Goal: Find specific page/section: Locate a particular part of the current website

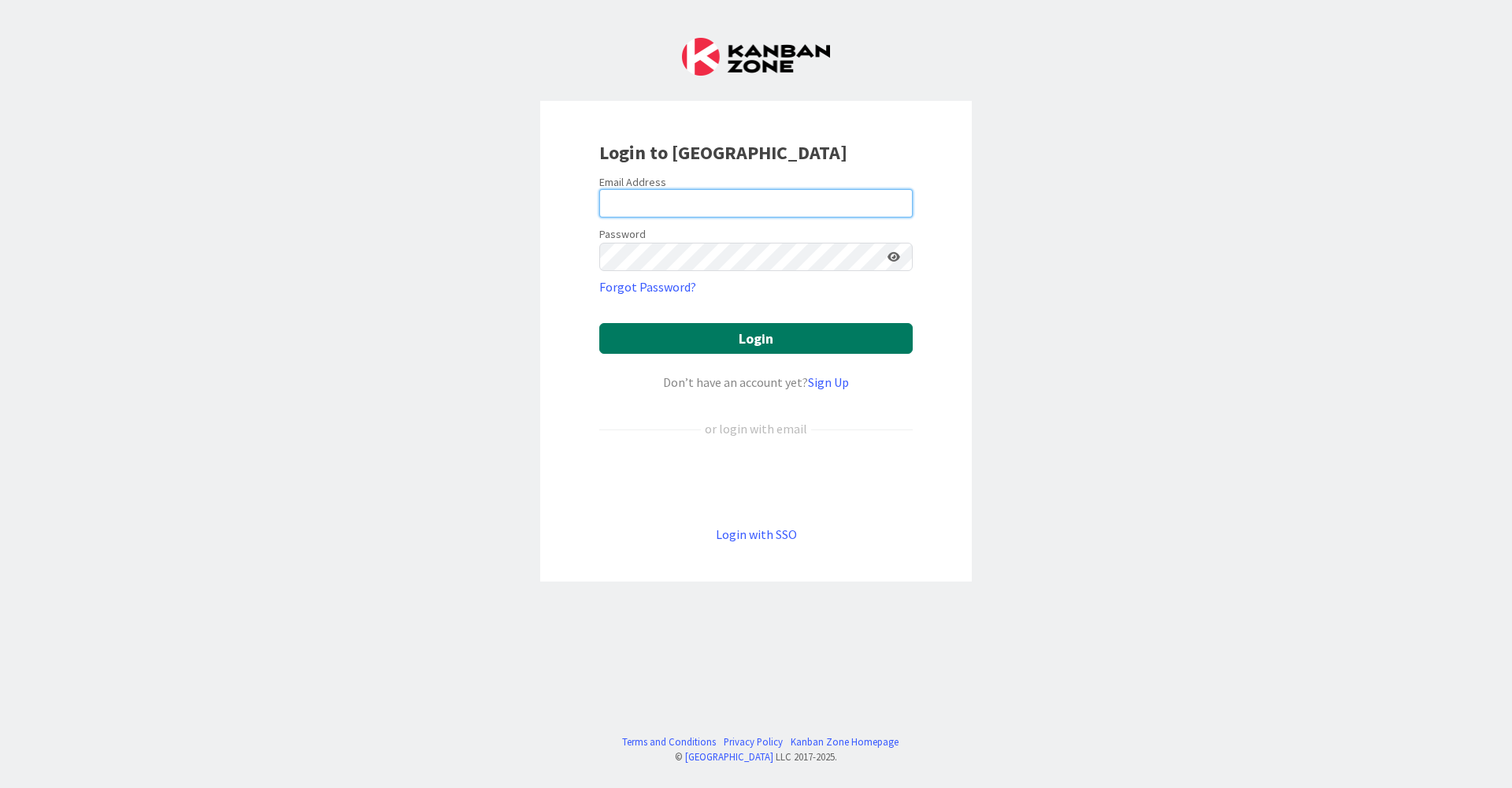
type input "[EMAIL_ADDRESS][DOMAIN_NAME]"
click at [678, 338] on button "Login" at bounding box center [756, 339] width 313 height 31
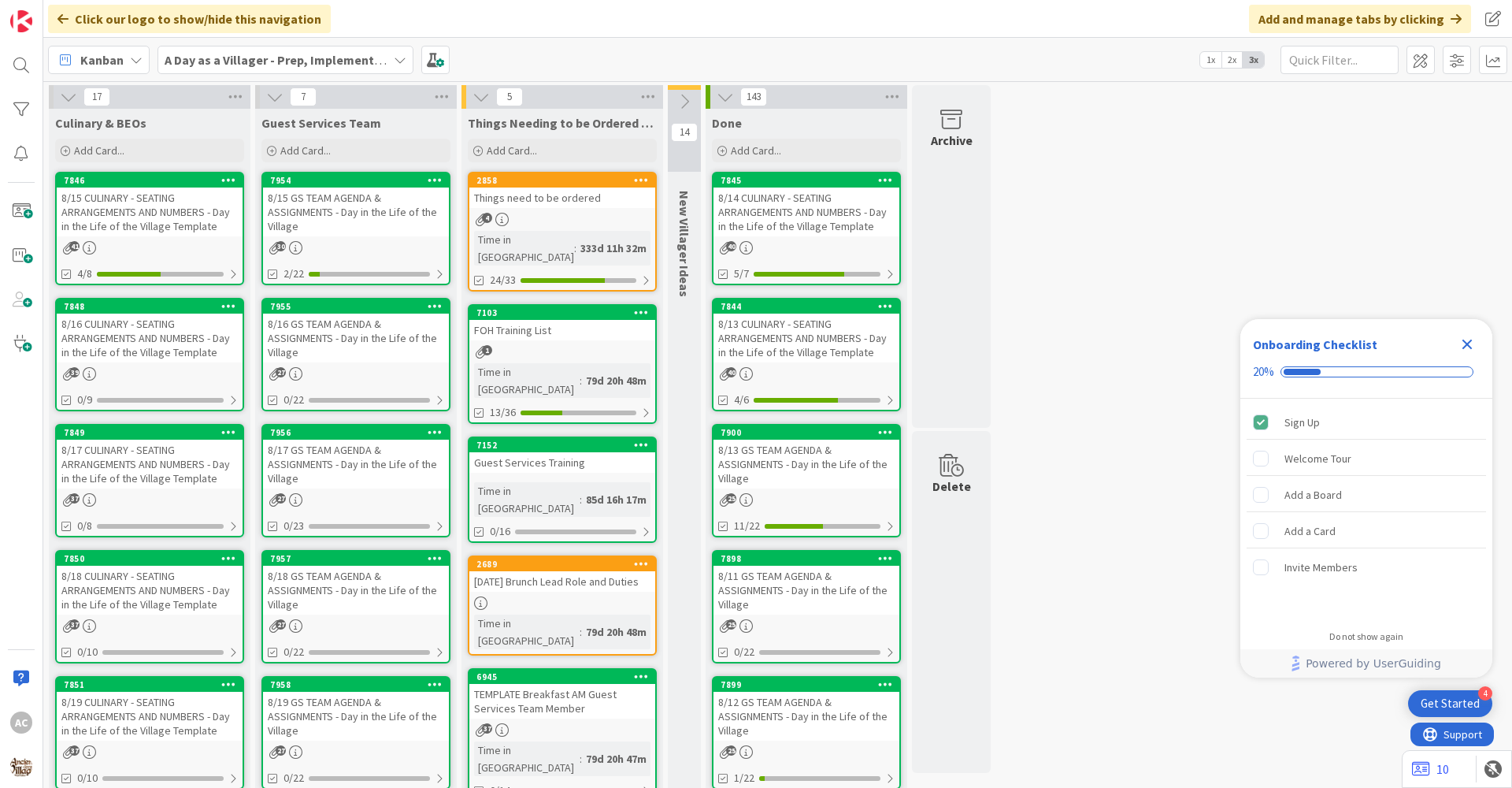
click at [179, 468] on div "8/17 CULINARY - SEATING ARRANGEMENTS AND NUMBERS - Day in the Life of the Villa…" at bounding box center [149, 464] width 186 height 49
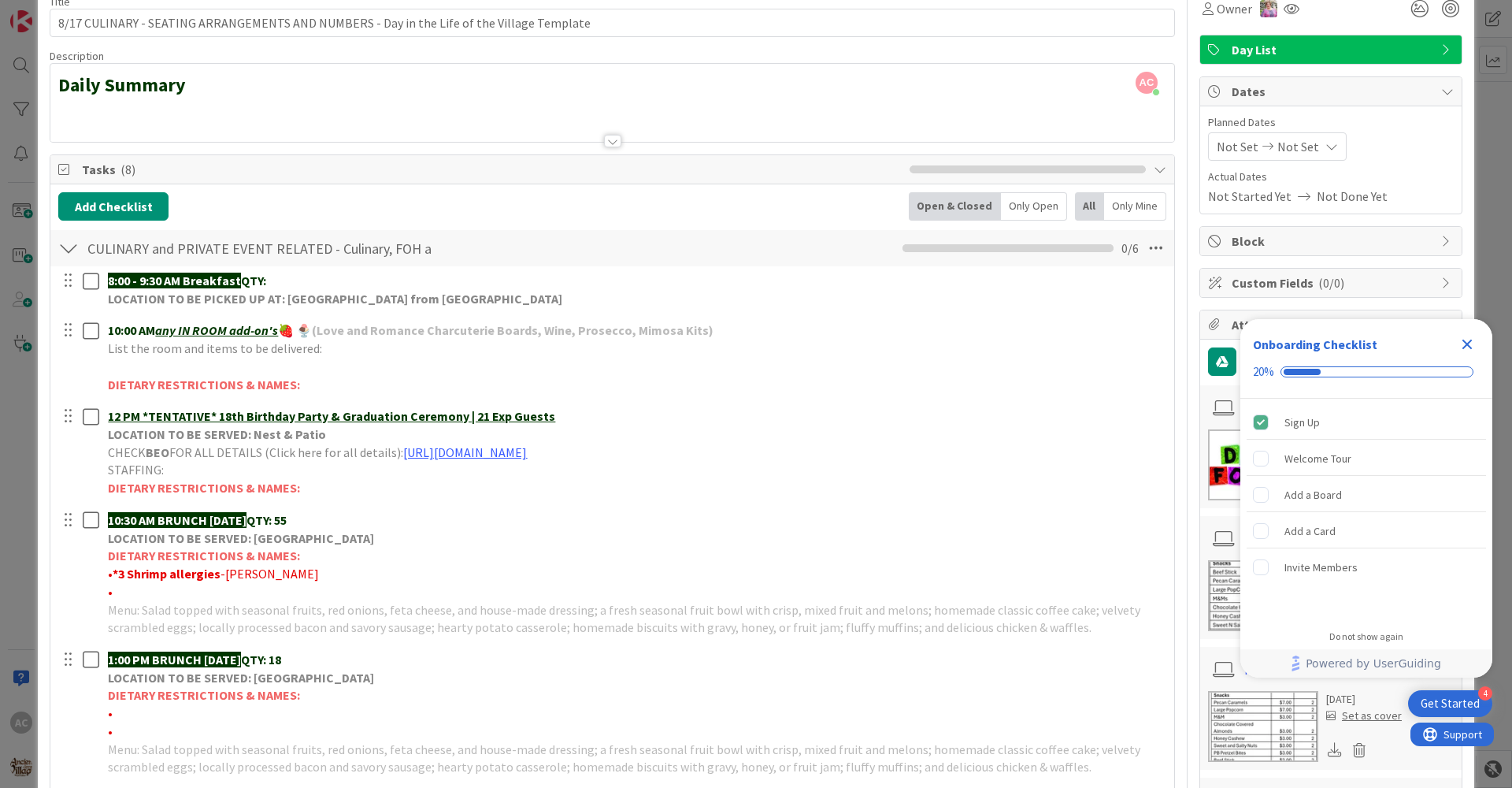
scroll to position [158, 0]
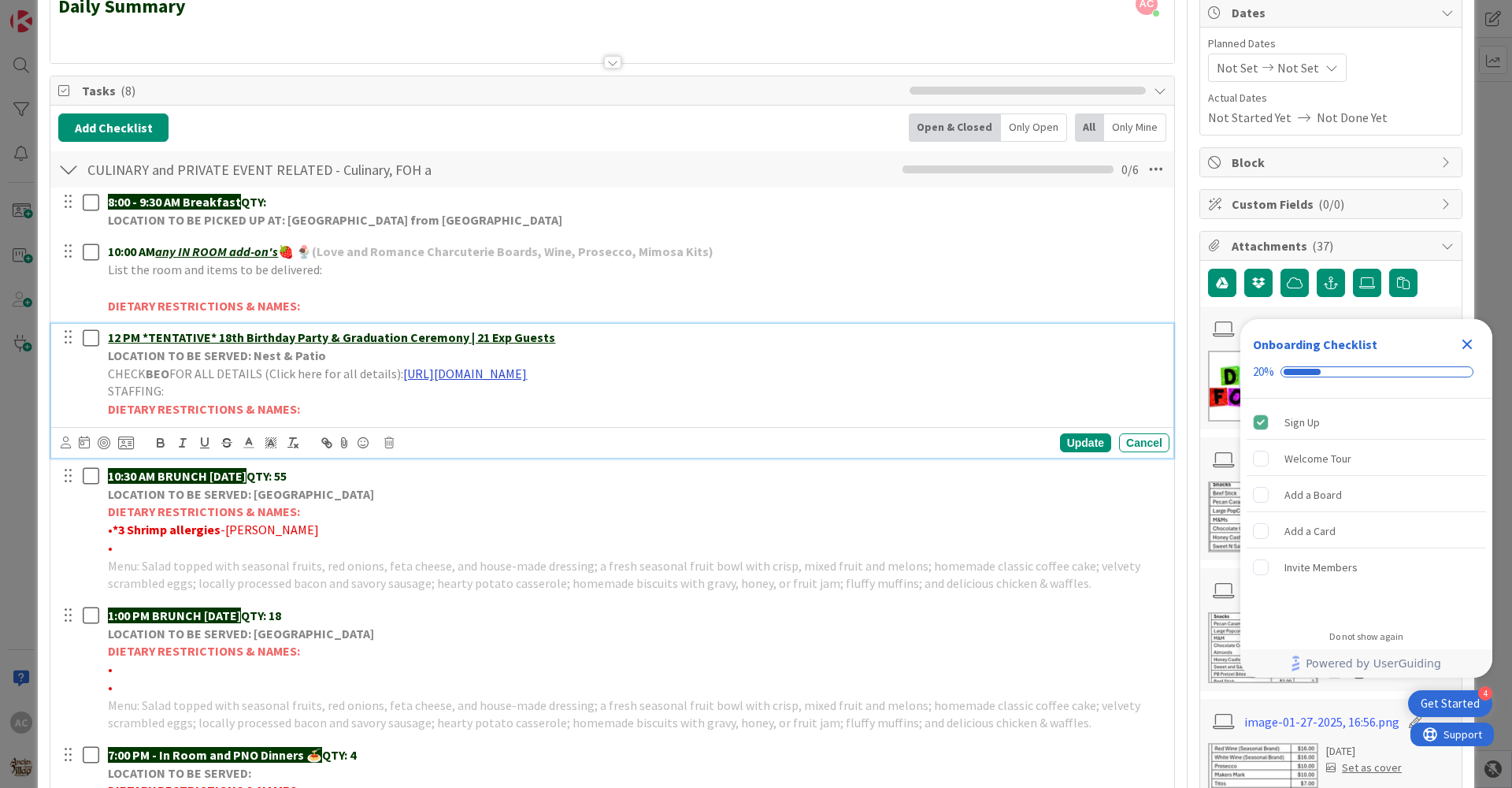
click at [527, 368] on link "[URL][DOMAIN_NAME]" at bounding box center [464, 373] width 124 height 16
click at [573, 406] on link "[URL][DOMAIN_NAME]" at bounding box center [595, 404] width 108 height 20
click at [586, 413] on link "[URL][DOMAIN_NAME]" at bounding box center [595, 404] width 108 height 20
click at [1478, 351] on div "Close Checklist" at bounding box center [1467, 345] width 26 height 26
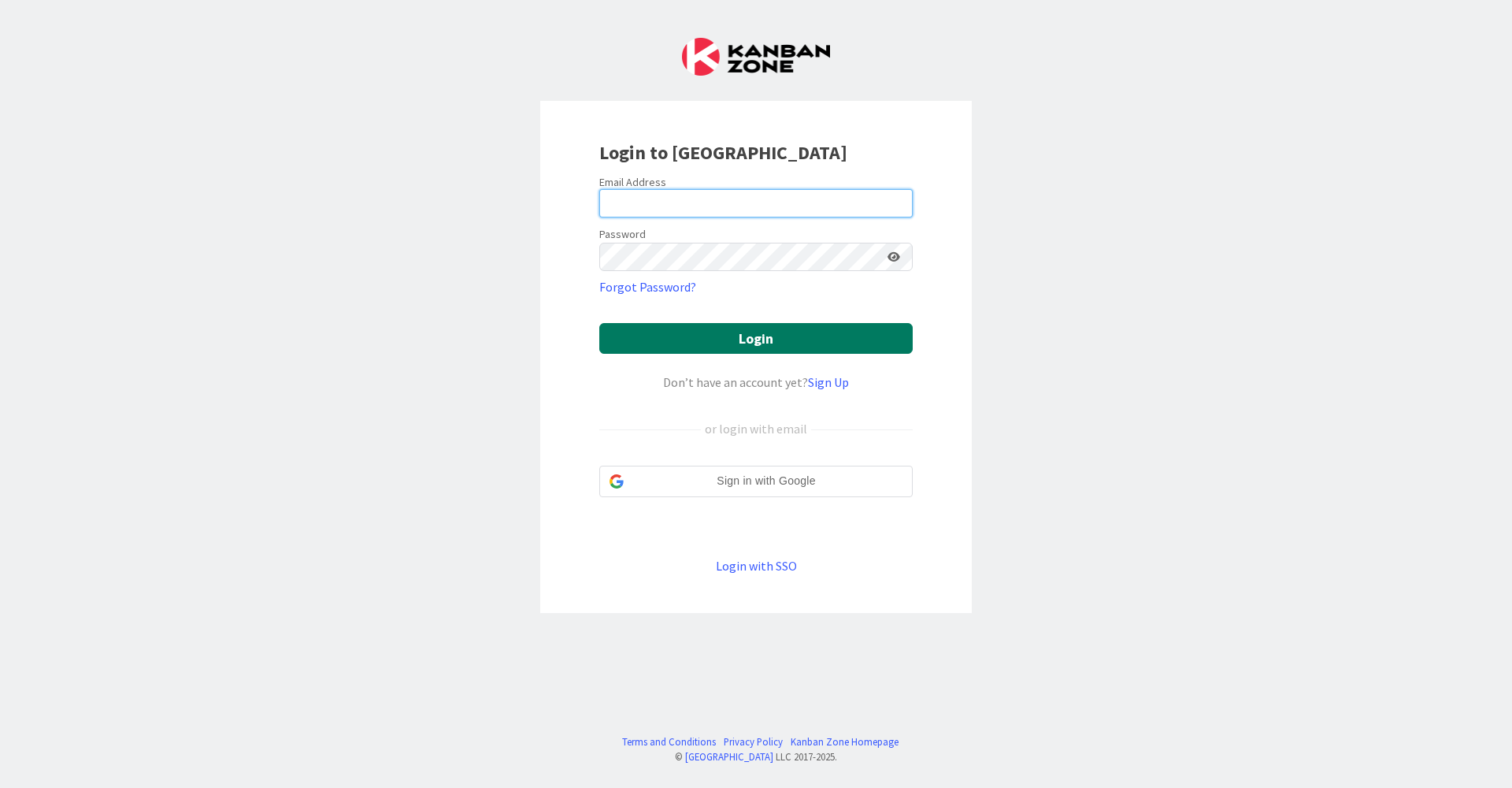
type input "[EMAIL_ADDRESS][DOMAIN_NAME]"
click at [679, 340] on button "Login" at bounding box center [756, 339] width 313 height 31
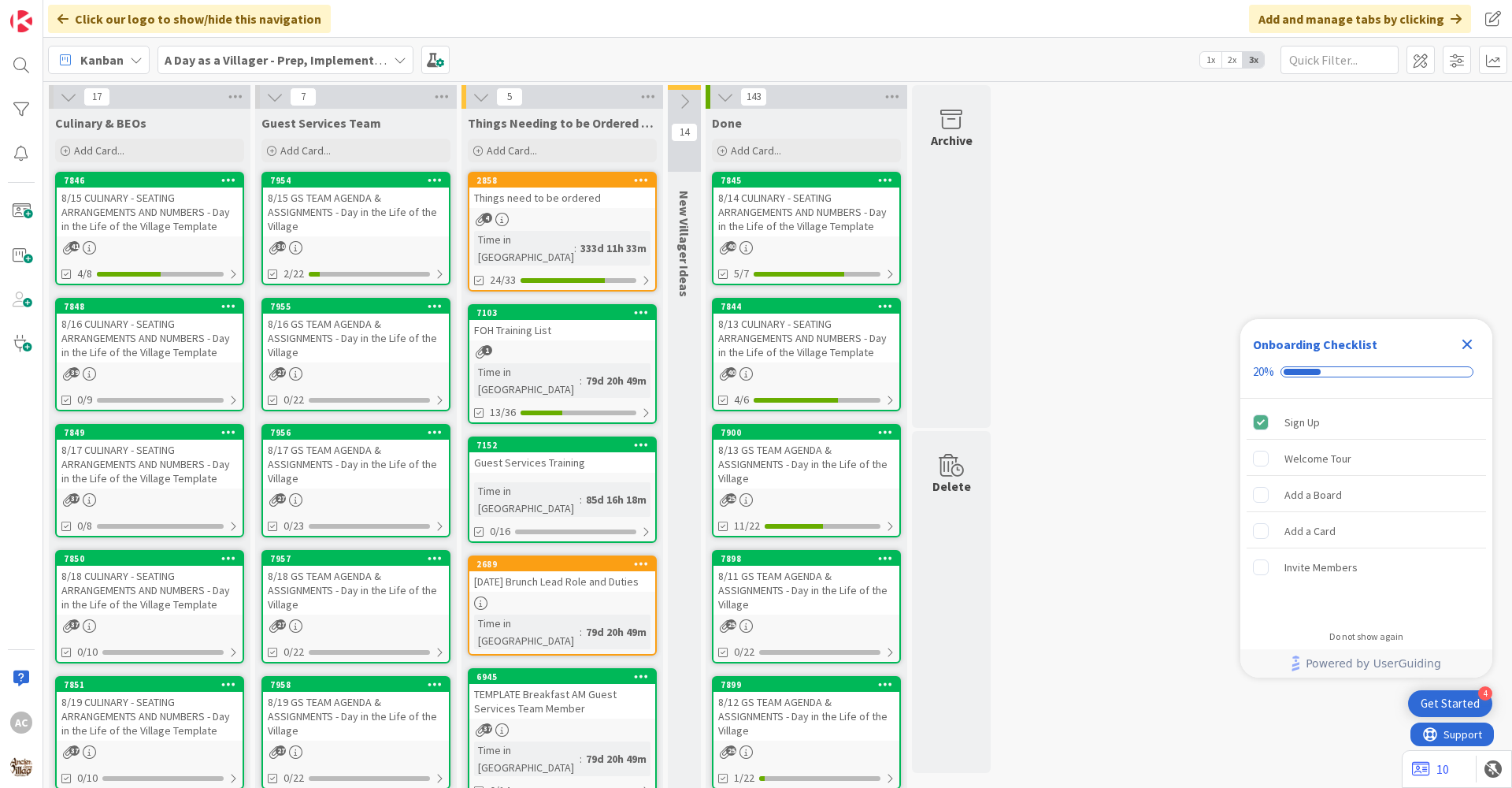
click at [186, 465] on div "8/17 CULINARY - SEATING ARRANGEMENTS AND NUMBERS - Day in the Life of the Villa…" at bounding box center [149, 464] width 186 height 49
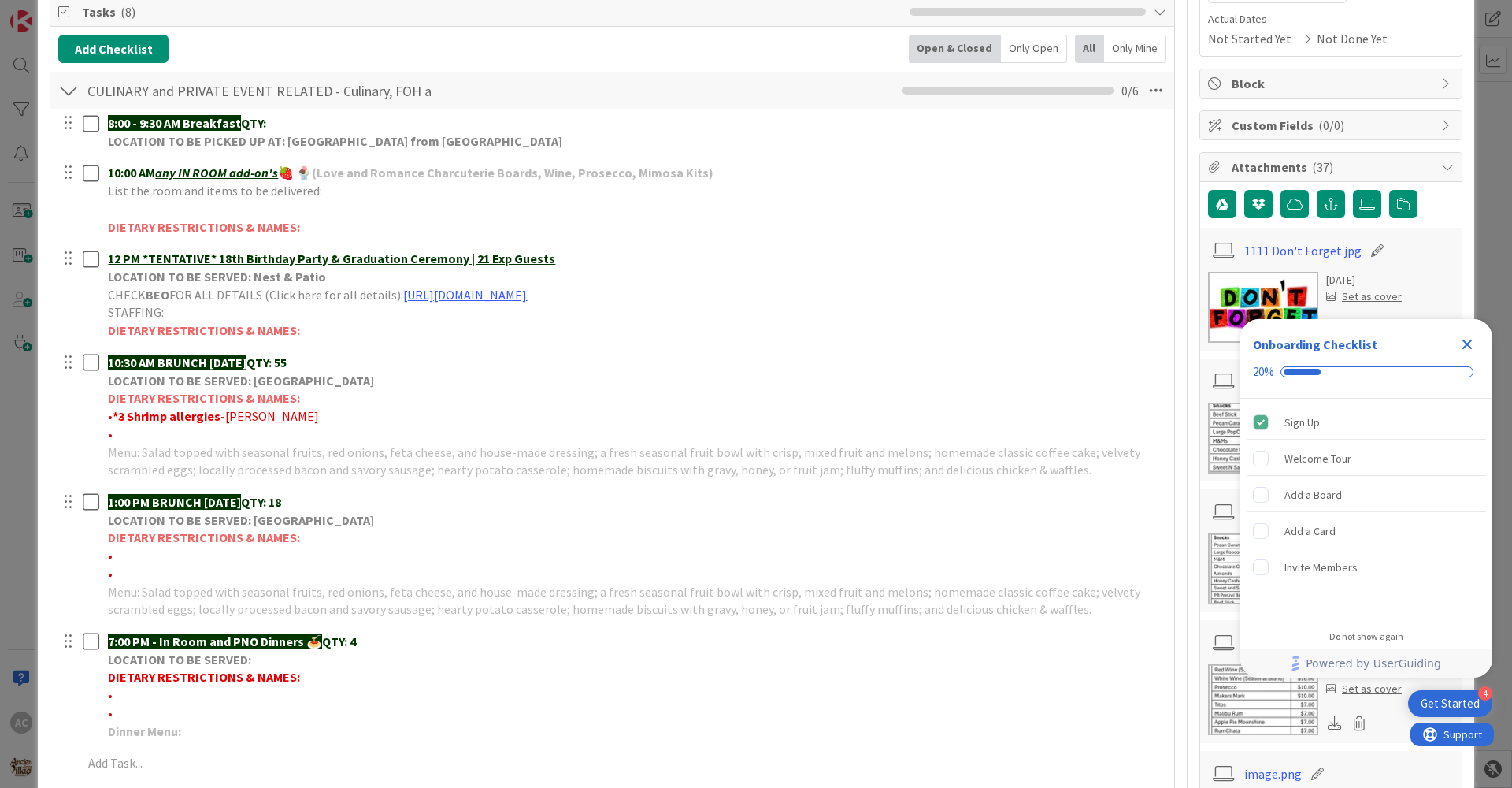
scroll to position [315, 0]
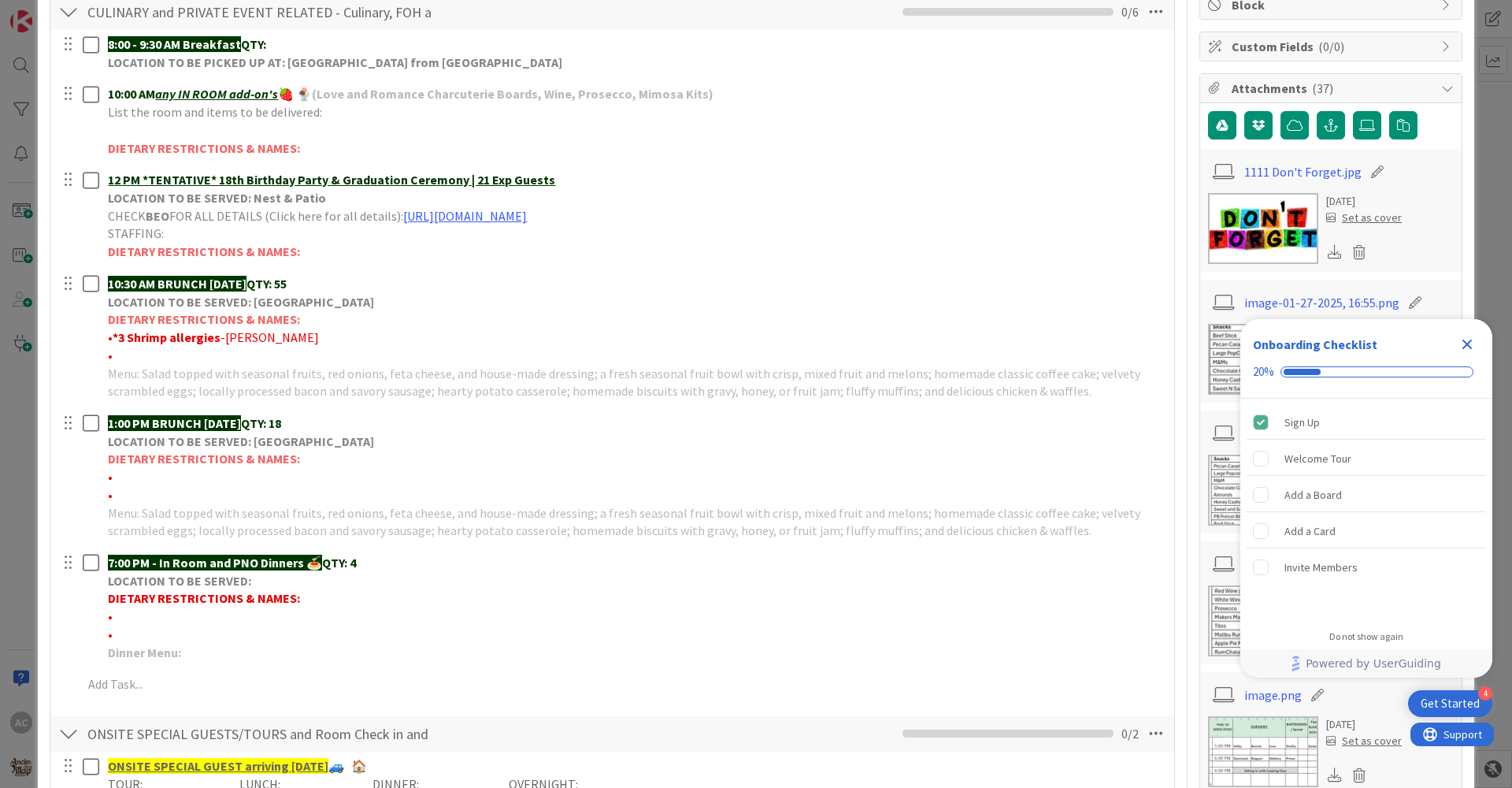
click at [1463, 334] on div "Close Checklist" at bounding box center [1467, 345] width 26 height 26
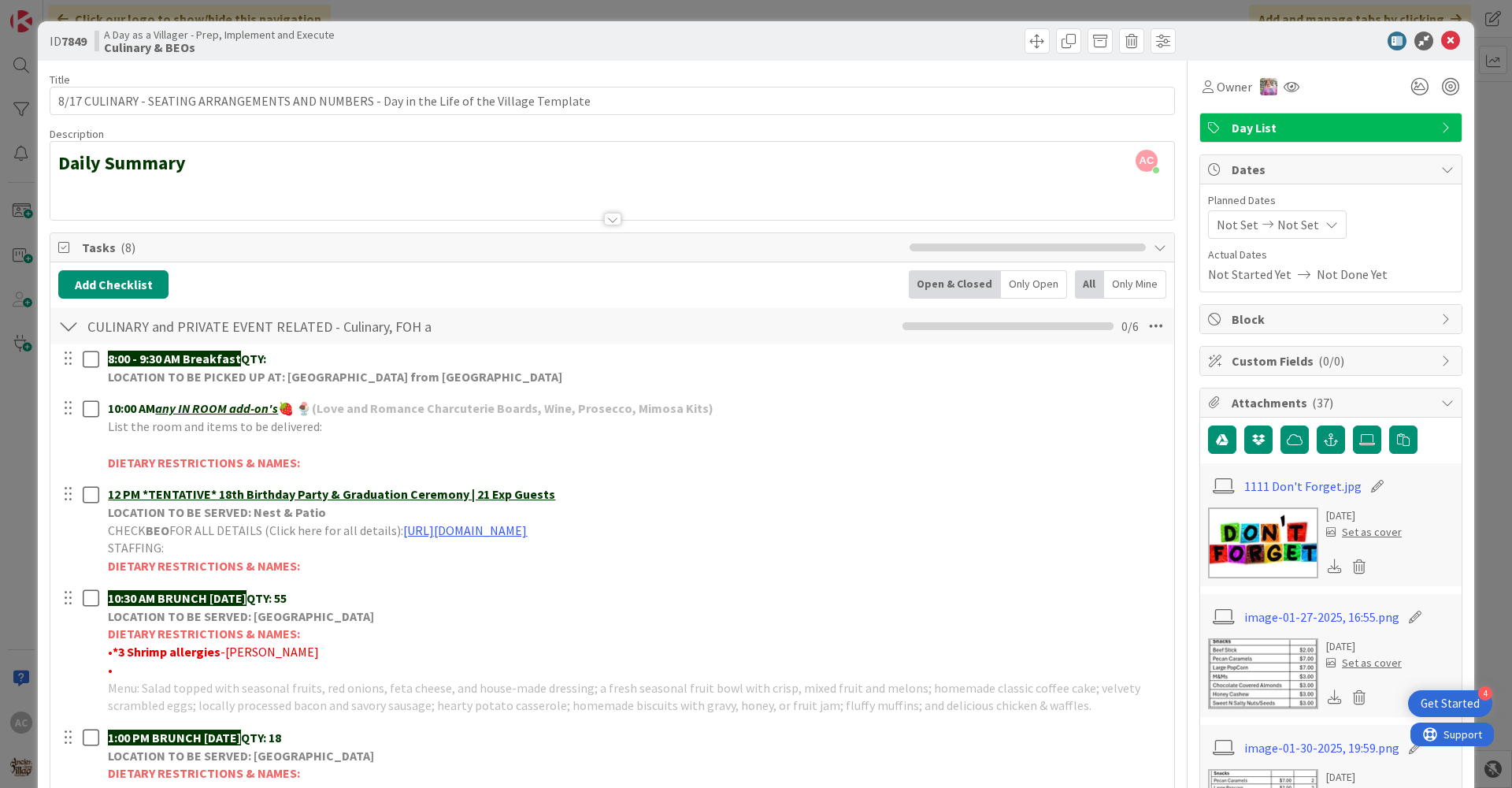
scroll to position [0, 0]
click at [1447, 41] on icon at bounding box center [1451, 41] width 19 height 19
